Goal: Use online tool/utility: Utilize a website feature to perform a specific function

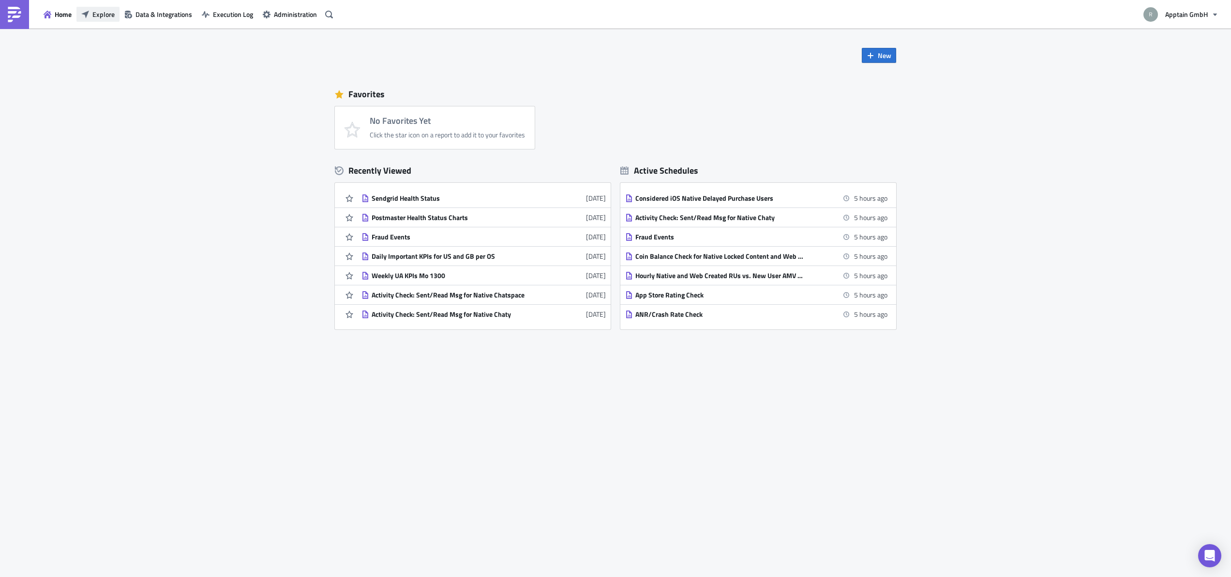
click at [116, 16] on button "Explore" at bounding box center [97, 14] width 43 height 15
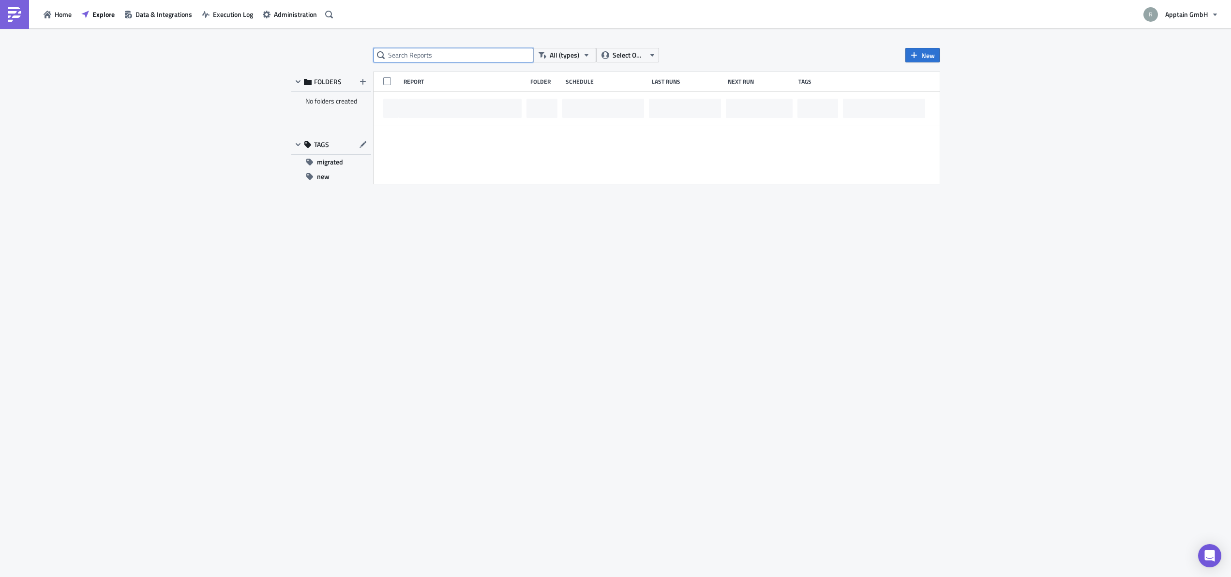
click at [444, 55] on input "text" at bounding box center [454, 55] width 160 height 15
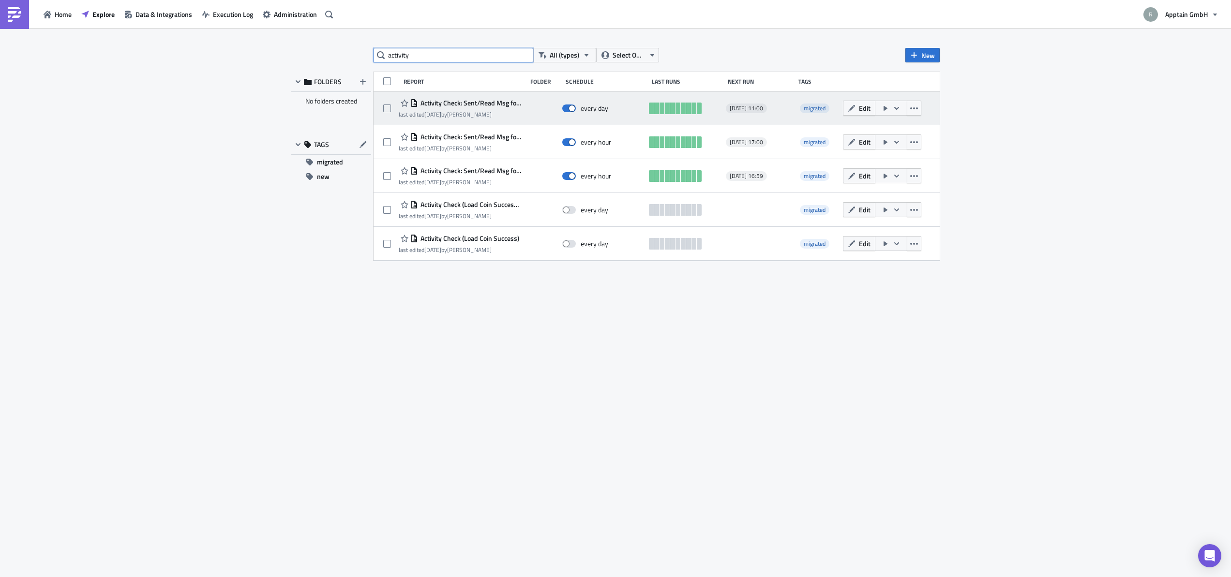
type input "activity"
click at [498, 104] on span "Activity Check: Sent/Read Msg for Web Chaty" at bounding box center [470, 103] width 104 height 9
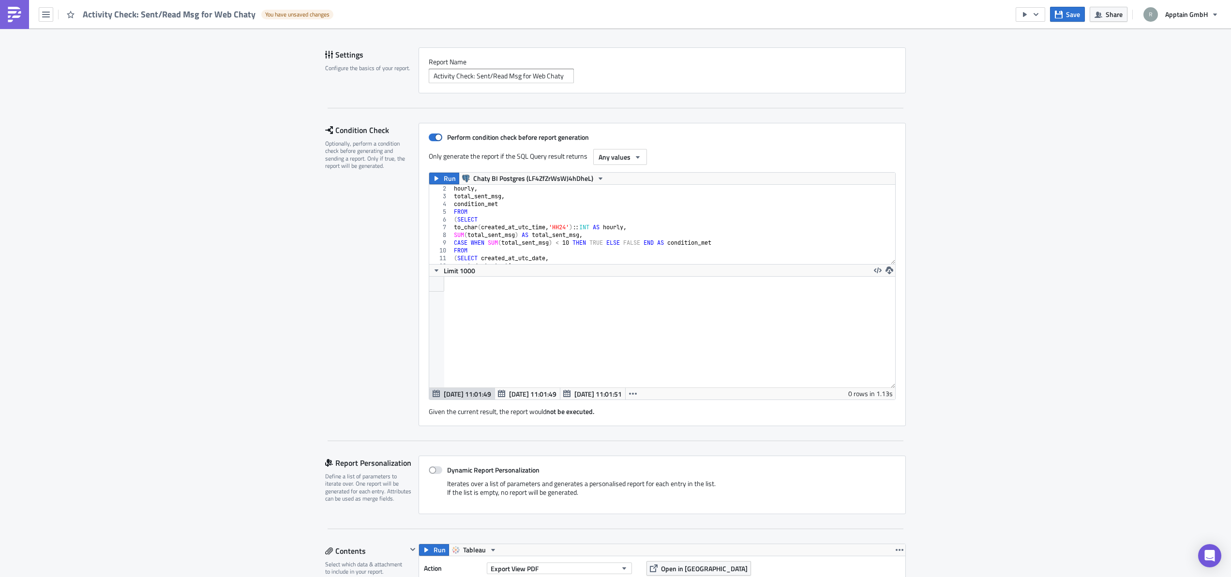
scroll to position [524, 0]
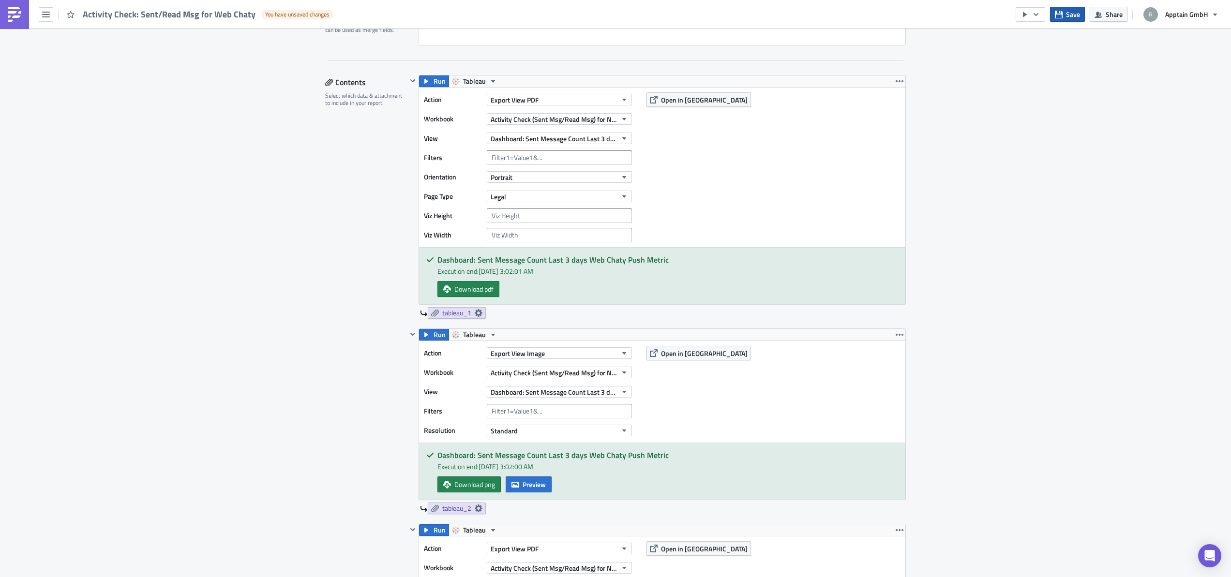
click at [1073, 13] on span "Save" at bounding box center [1073, 14] width 14 height 10
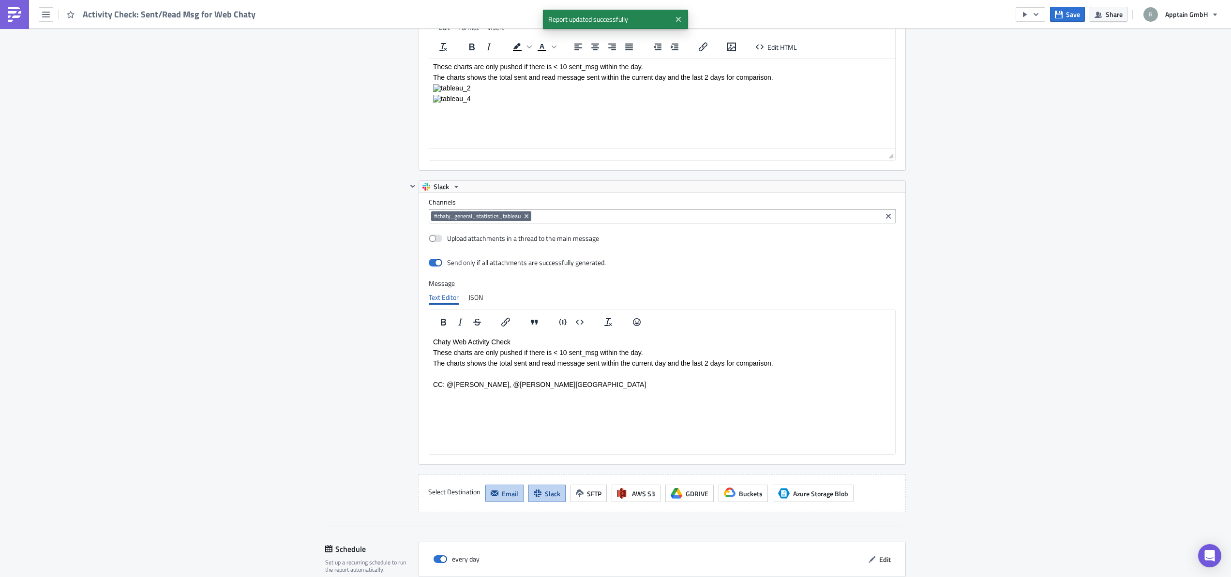
scroll to position [1966, 0]
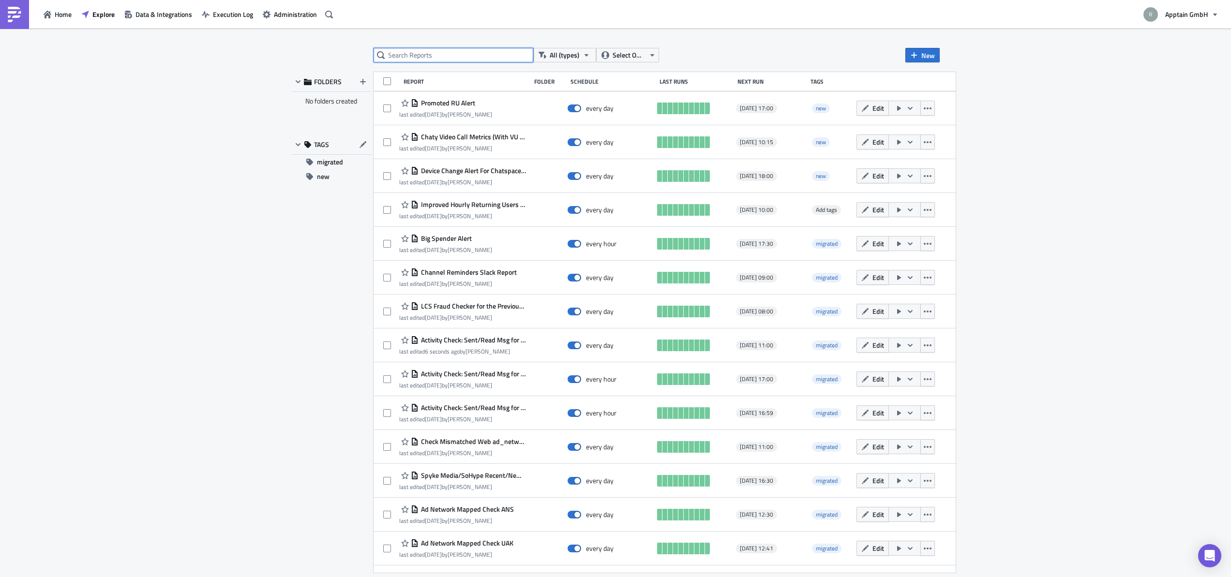
click at [459, 55] on input "text" at bounding box center [454, 55] width 160 height 15
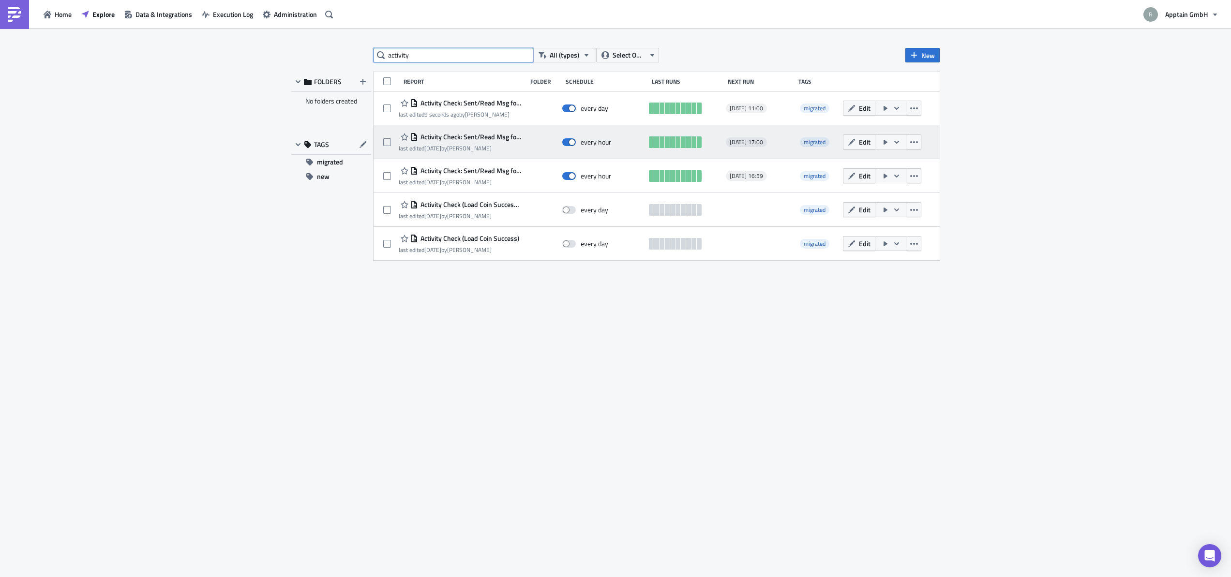
type input "activity"
click at [466, 139] on span "Activity Check: Sent/Read Msg for Native Chatspace" at bounding box center [470, 137] width 104 height 9
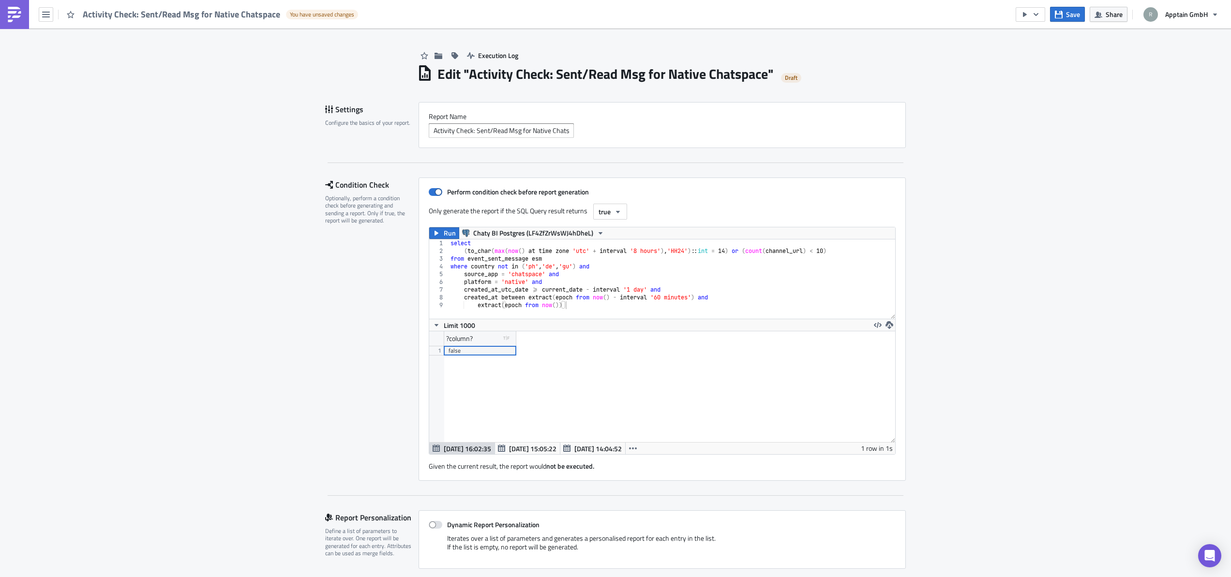
type textarea "source_app = 'chatspace' and"
click at [656, 274] on div "select ( to_char ( max ( now ( ) at time zone 'utc' + interval '8 hours' ) , 'H…" at bounding box center [672, 287] width 447 height 95
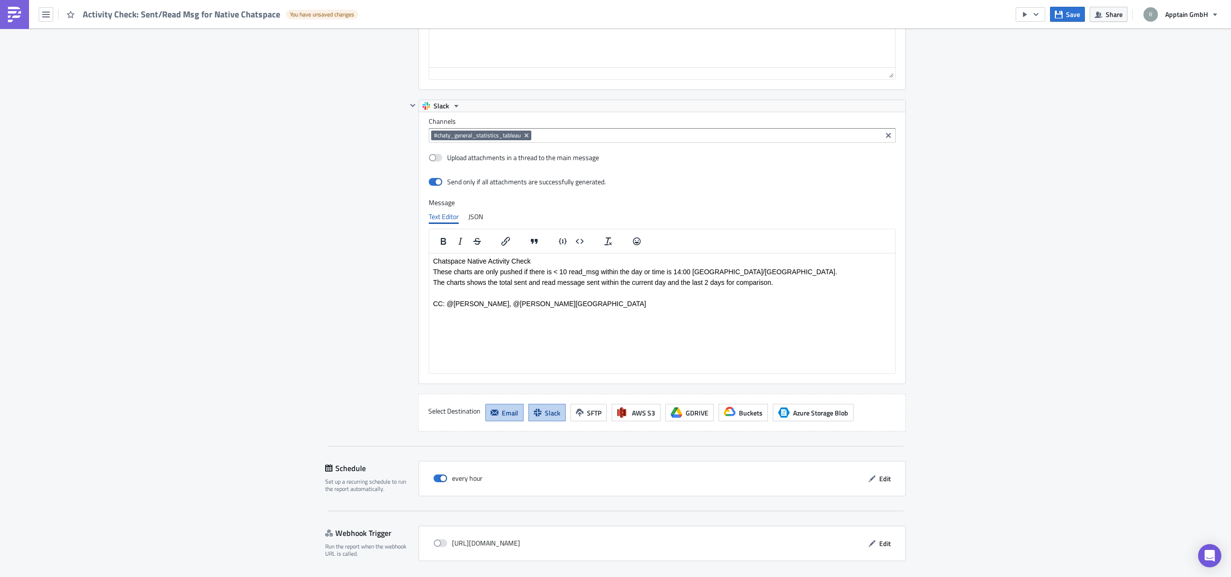
scroll to position [1935, 0]
click at [524, 305] on p "CC: @[PERSON_NAME], @[PERSON_NAME][GEOGRAPHIC_DATA]" at bounding box center [662, 304] width 458 height 8
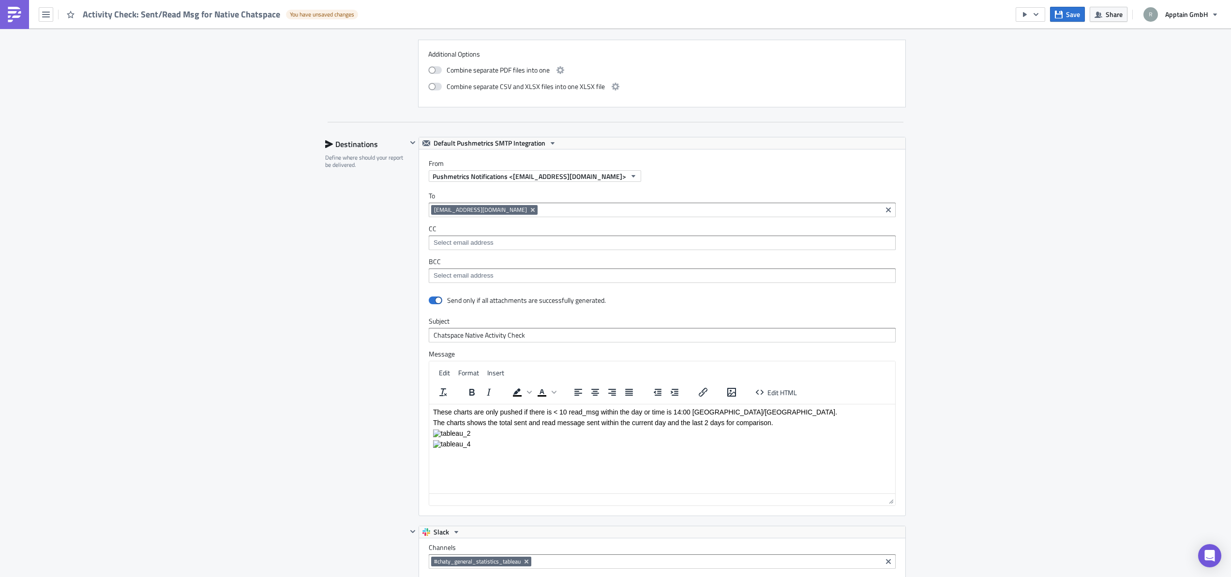
scroll to position [1772, 0]
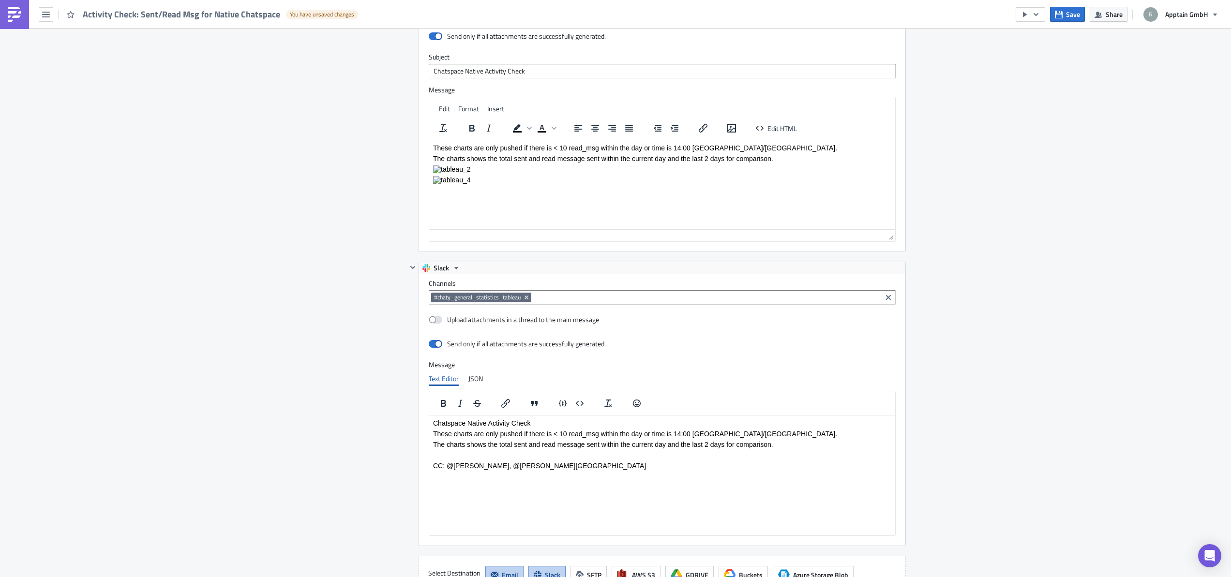
click at [530, 466] on p "CC: @[PERSON_NAME], @[PERSON_NAME][GEOGRAPHIC_DATA]" at bounding box center [662, 466] width 458 height 8
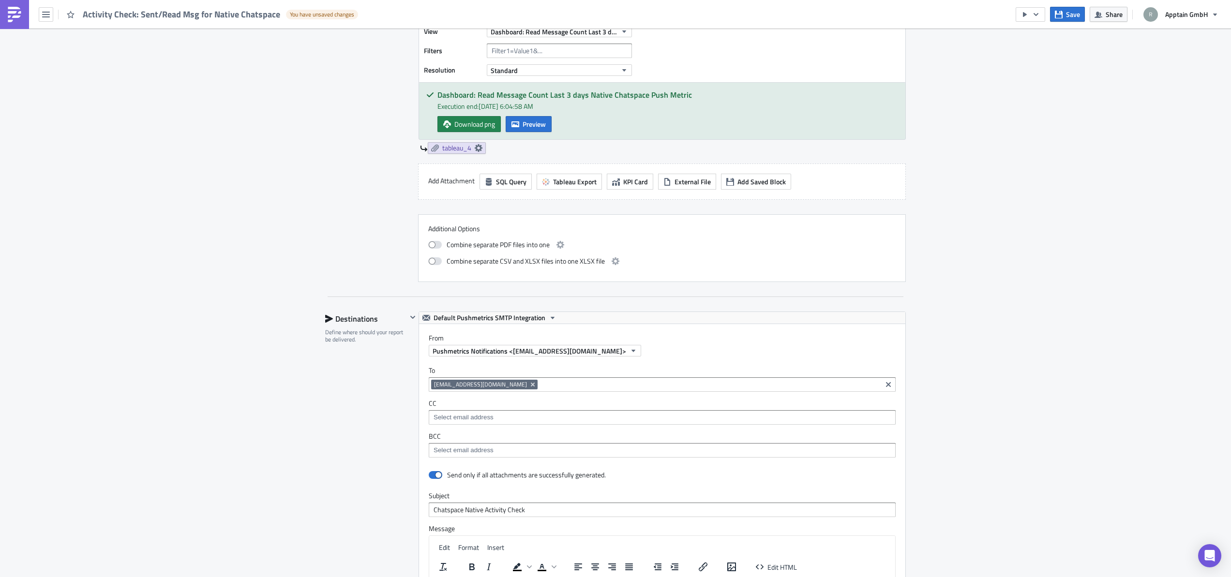
scroll to position [1966, 0]
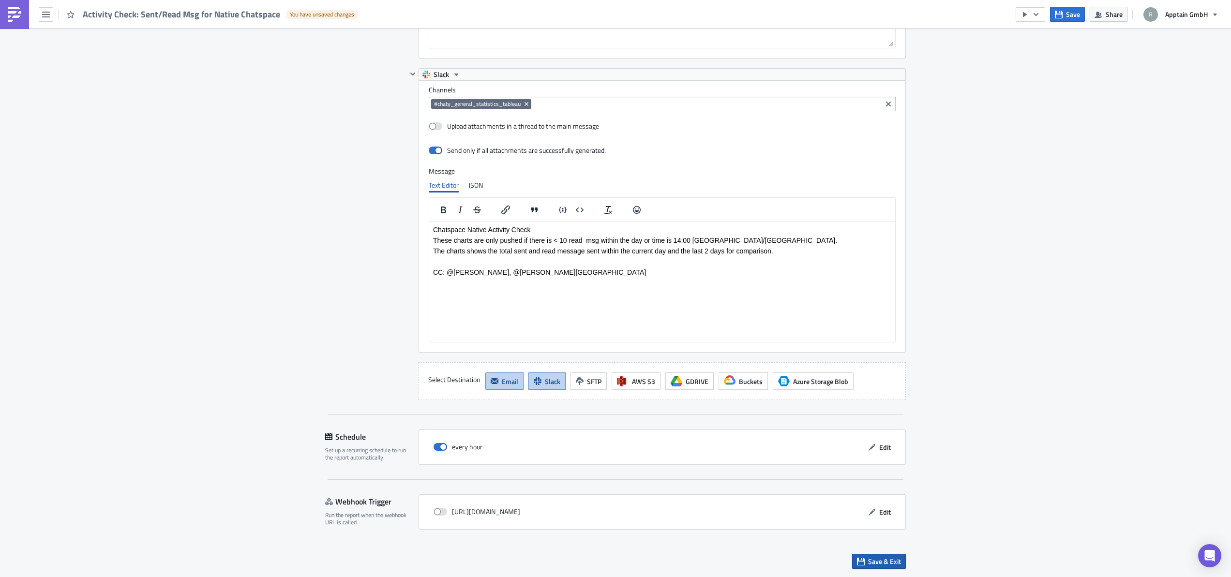
click at [873, 561] on span "Save & Exit" at bounding box center [884, 561] width 33 height 10
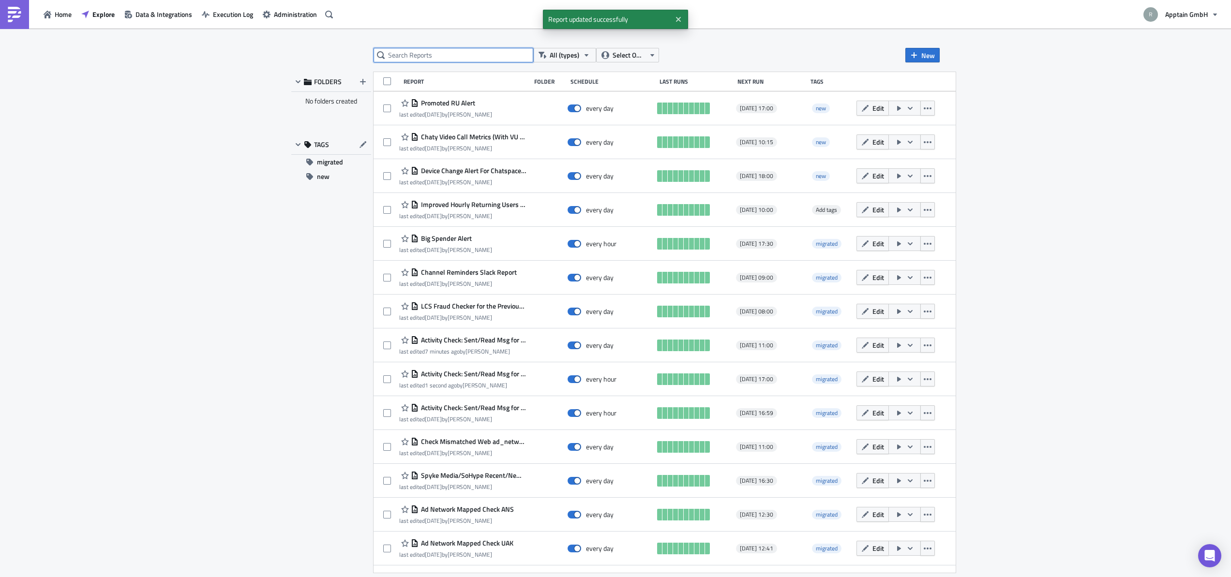
click at [444, 58] on input "text" at bounding box center [454, 55] width 160 height 15
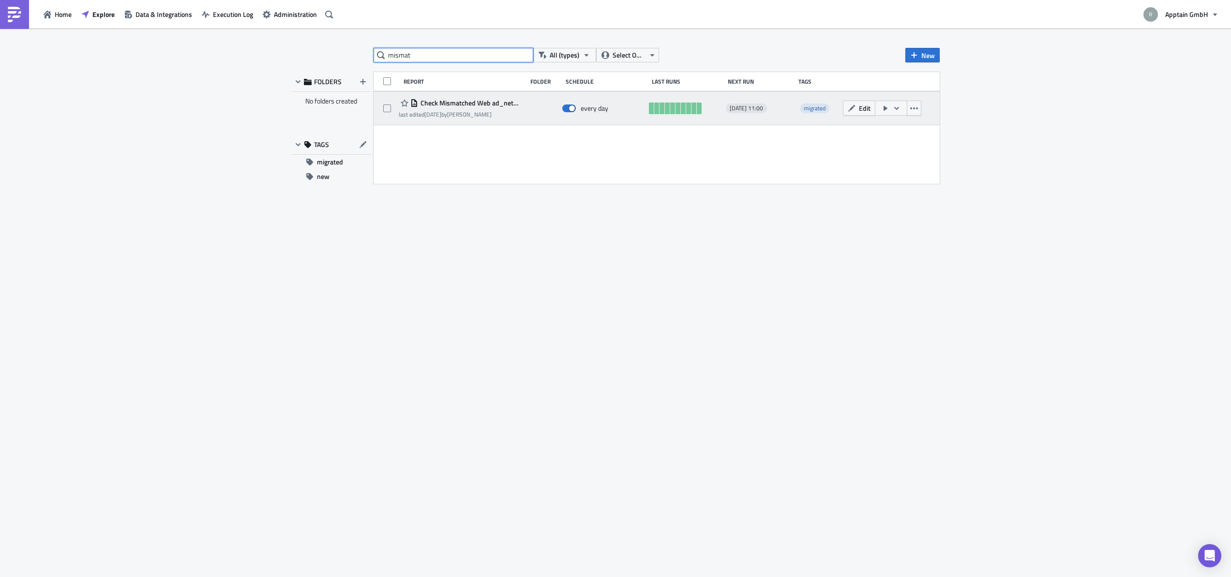
type input "mismat"
click at [451, 104] on span "Check Mismatched Web ad_network_mapped" at bounding box center [470, 103] width 104 height 9
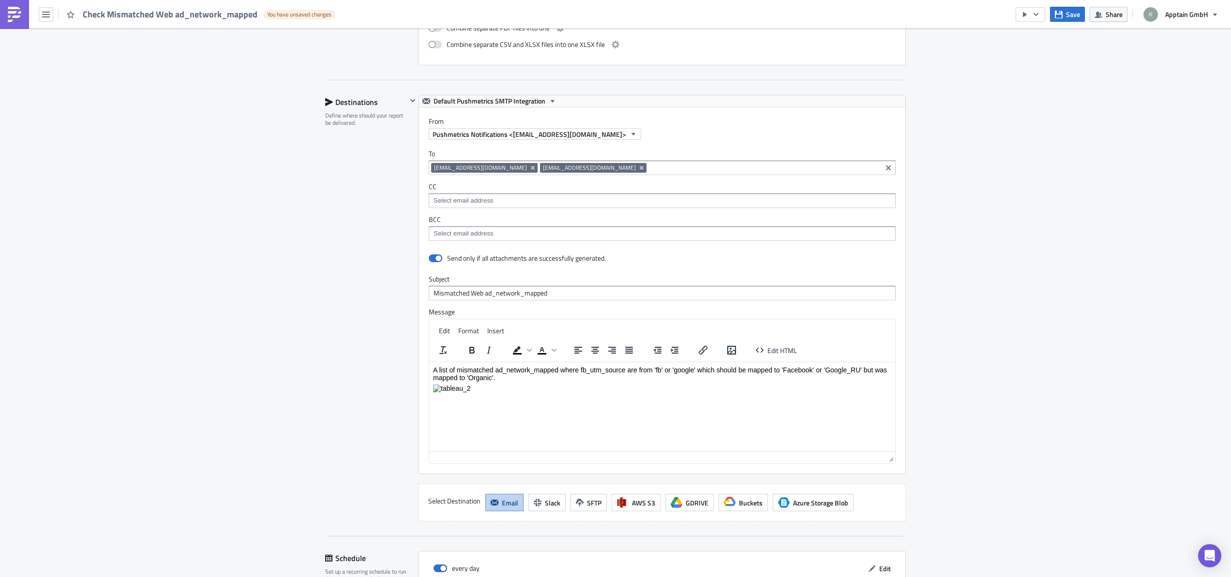
scroll to position [1222, 0]
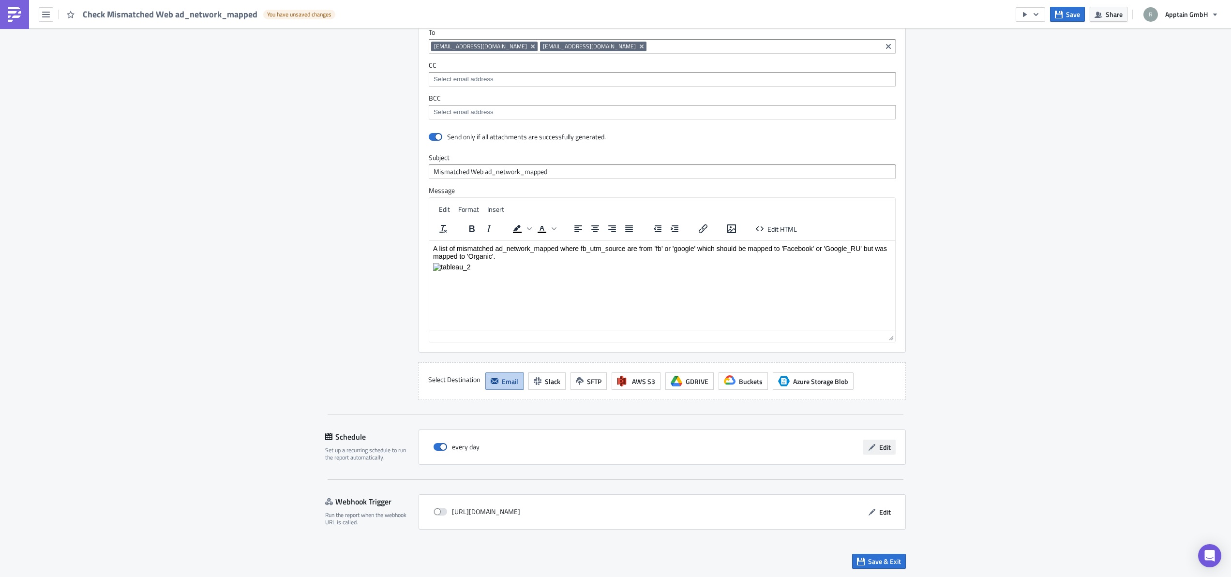
click at [880, 452] on button "Edit" at bounding box center [879, 447] width 32 height 15
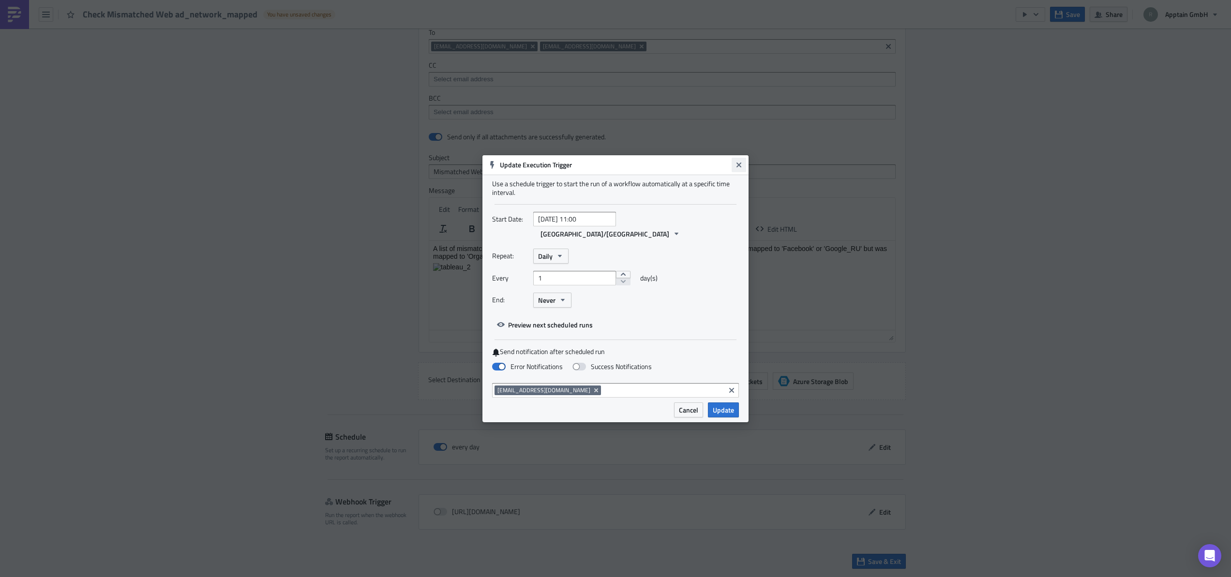
click at [733, 172] on button "Close" at bounding box center [739, 165] width 15 height 15
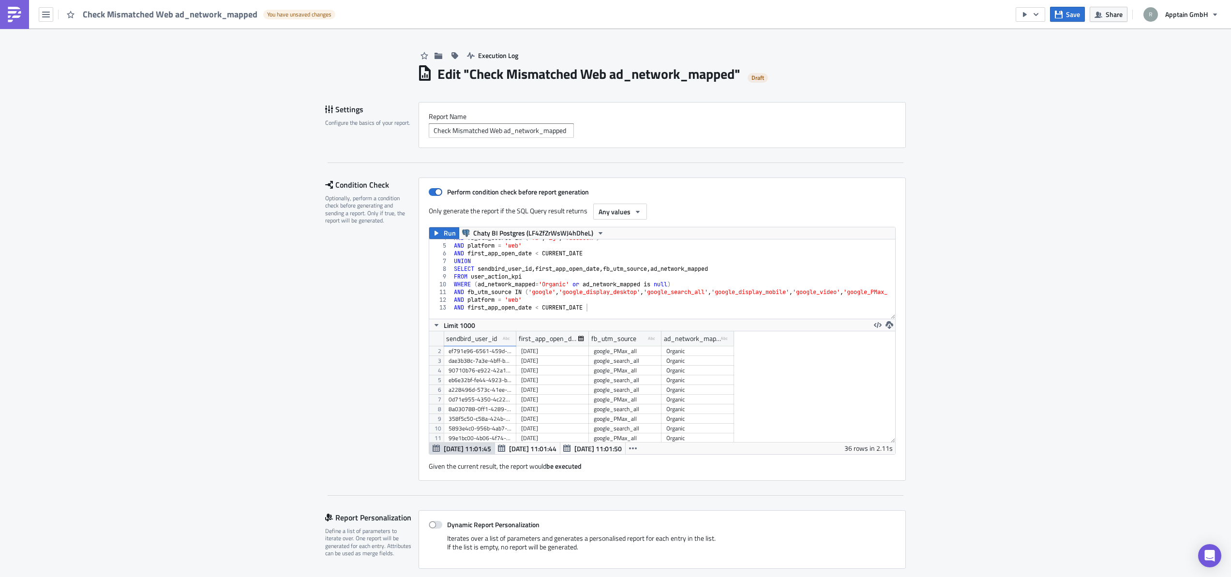
scroll to position [0, 0]
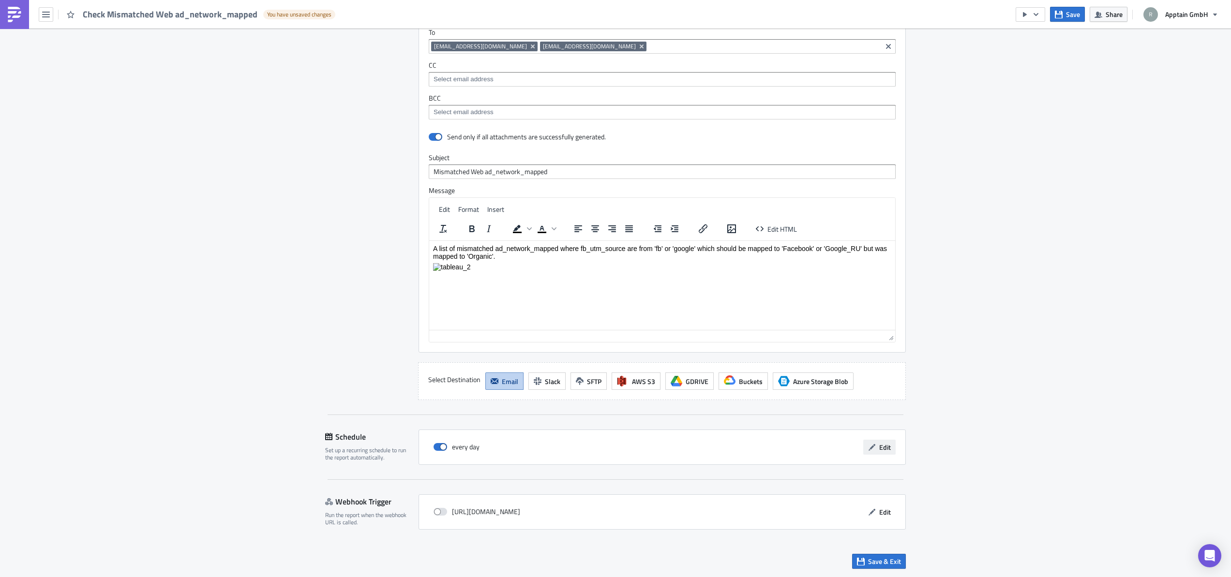
click at [879, 448] on span "Edit" at bounding box center [885, 447] width 12 height 10
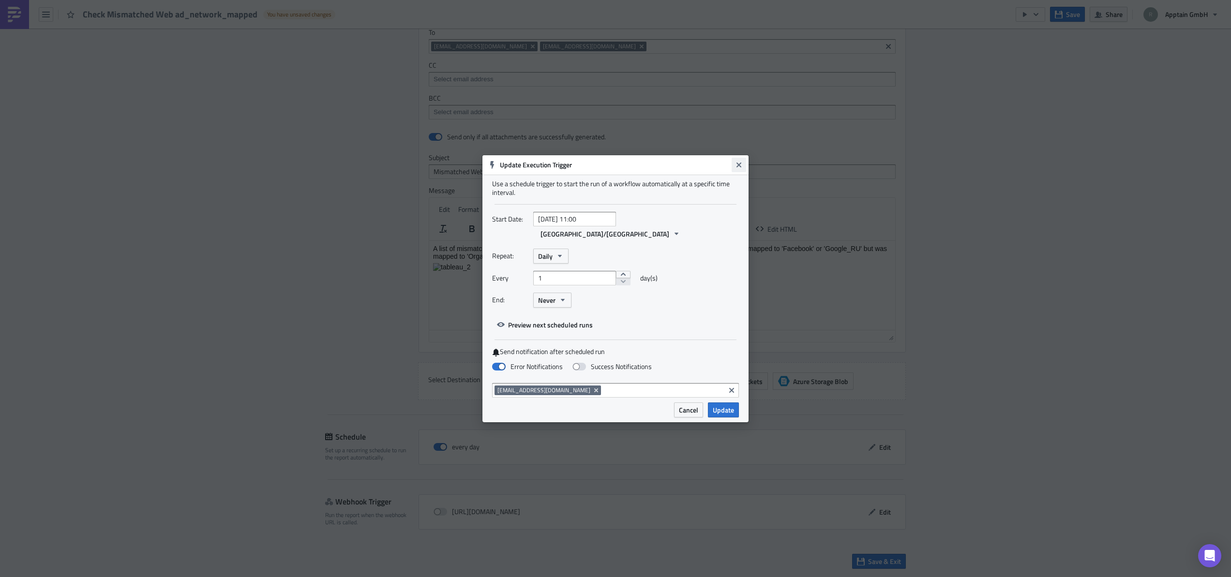
click at [735, 169] on icon "Close" at bounding box center [739, 165] width 8 height 8
